Goal: Find specific page/section: Find specific page/section

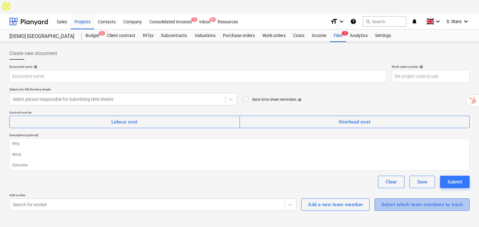
click at [394, 201] on div "Select which team members to track" at bounding box center [421, 205] width 81 height 8
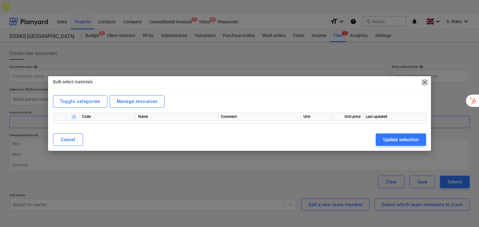
click at [425, 83] on span "close" at bounding box center [424, 82] width 7 height 7
type textarea "x"
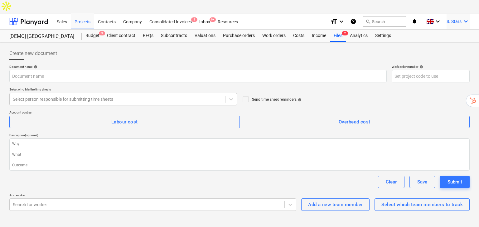
click at [464, 18] on icon "keyboard_arrow_down" at bounding box center [465, 21] width 7 height 7
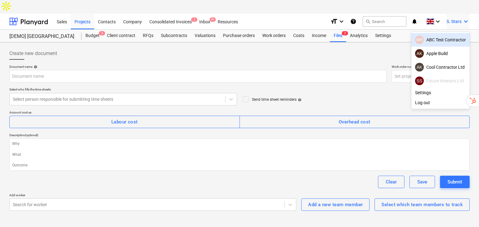
click at [439, 36] on div "MH ABC Test Contractor" at bounding box center [440, 40] width 51 height 9
